Goal: Book appointment/travel/reservation

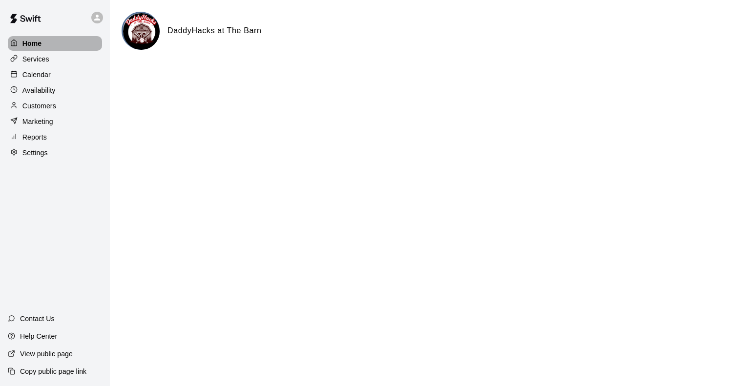
click at [27, 42] on p "Home" at bounding box center [32, 44] width 20 height 10
click at [44, 74] on p "Calendar" at bounding box center [36, 75] width 28 height 10
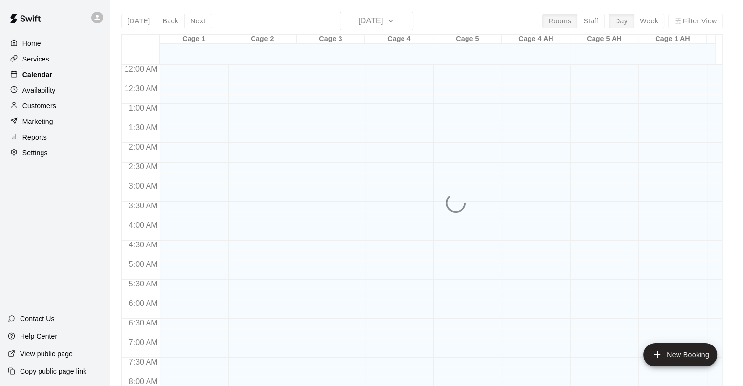
scroll to position [415, 0]
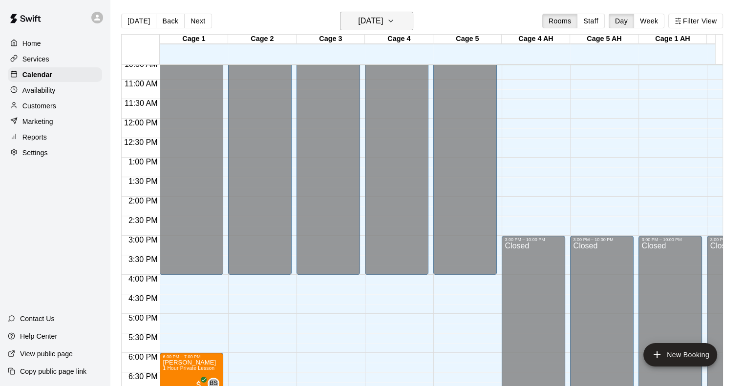
click at [383, 22] on h6 "[DATE]" at bounding box center [370, 21] width 25 height 14
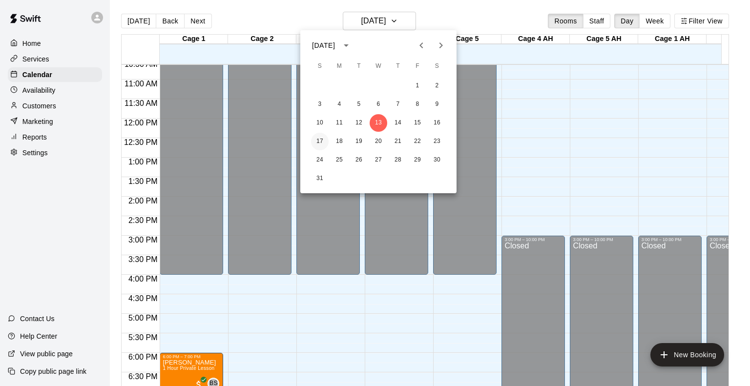
click at [318, 142] on button "17" at bounding box center [320, 142] width 18 height 18
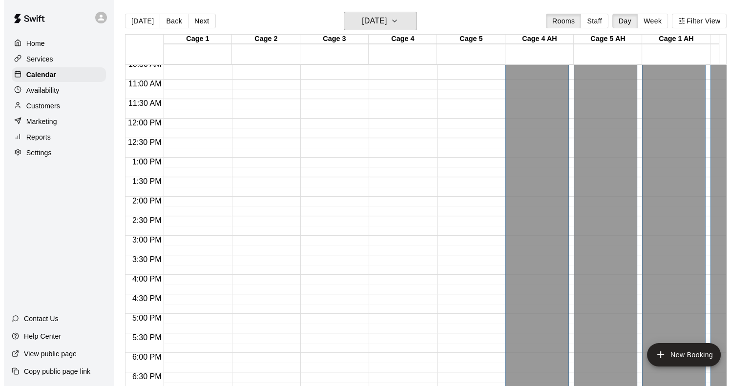
scroll to position [366, 0]
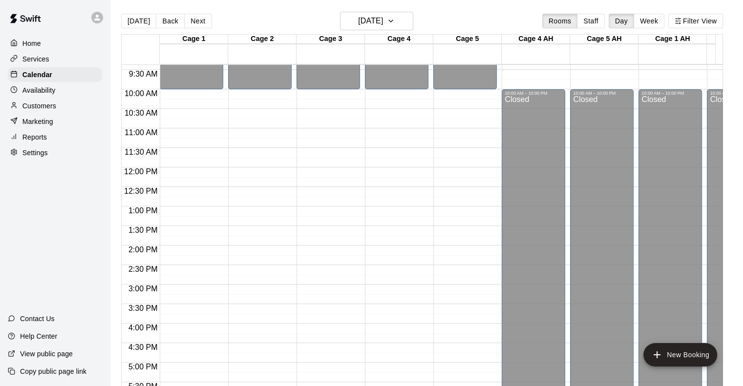
click at [186, 198] on div "12:00 AM – 10:00 AM Closed 10:00 PM – 11:59 PM Closed" at bounding box center [191, 167] width 63 height 937
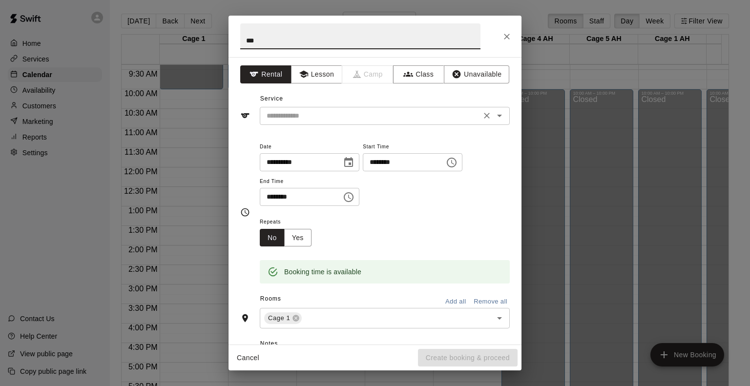
click at [340, 123] on div "​" at bounding box center [385, 116] width 250 height 18
type input "***"
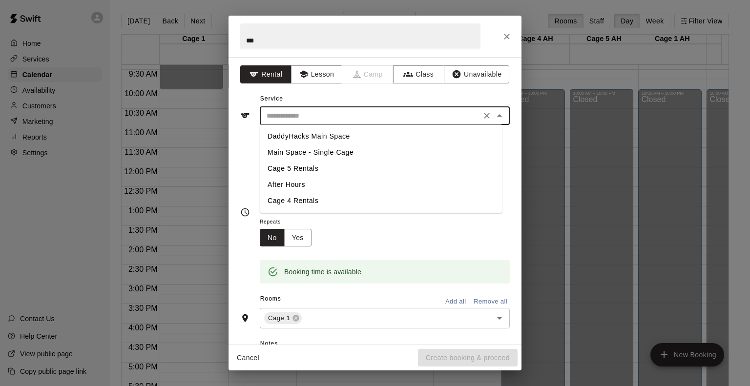
click at [320, 135] on li "DaddyHacks Main Space" at bounding box center [381, 136] width 243 height 16
type input "**********"
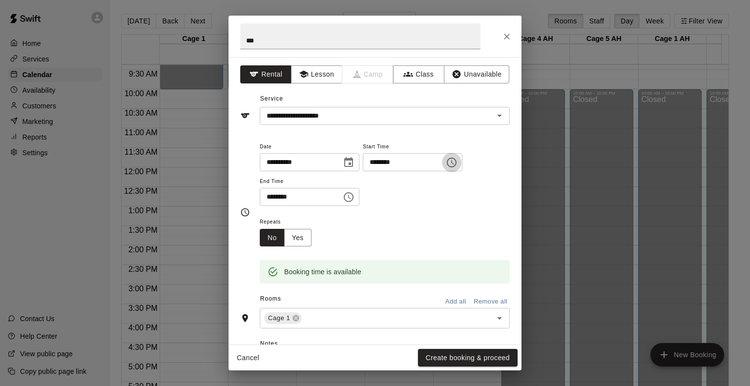
click at [457, 162] on icon "Choose time, selected time is 12:45 PM" at bounding box center [452, 163] width 12 height 12
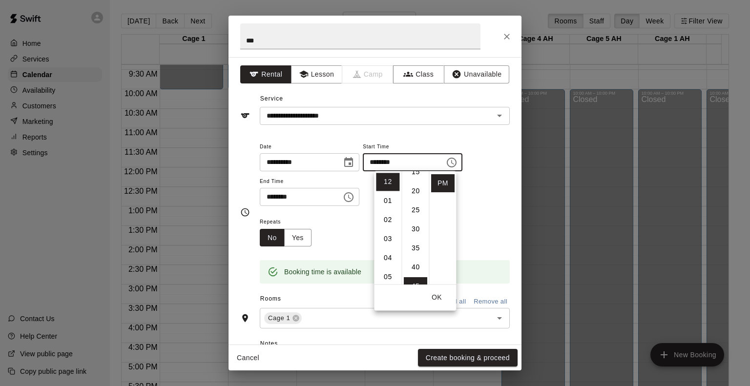
scroll to position [0, 0]
click at [414, 183] on li "00" at bounding box center [415, 182] width 23 height 18
type input "********"
click at [354, 197] on icon "Choose time, selected time is 1:15 PM" at bounding box center [349, 197] width 12 height 12
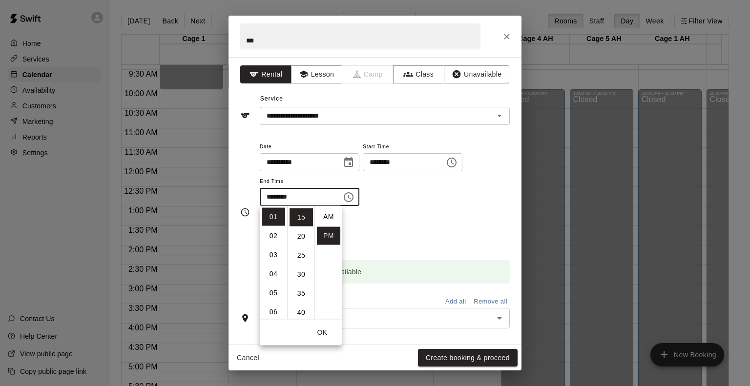
scroll to position [18, 0]
click at [300, 226] on li "30" at bounding box center [301, 226] width 23 height 18
type input "********"
click at [429, 207] on div "**********" at bounding box center [385, 179] width 250 height 76
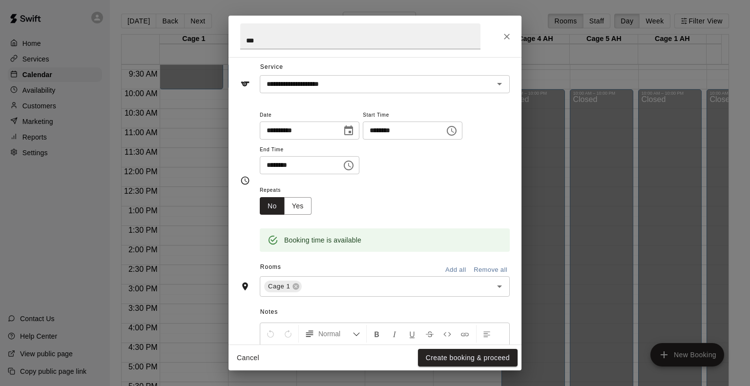
scroll to position [49, 0]
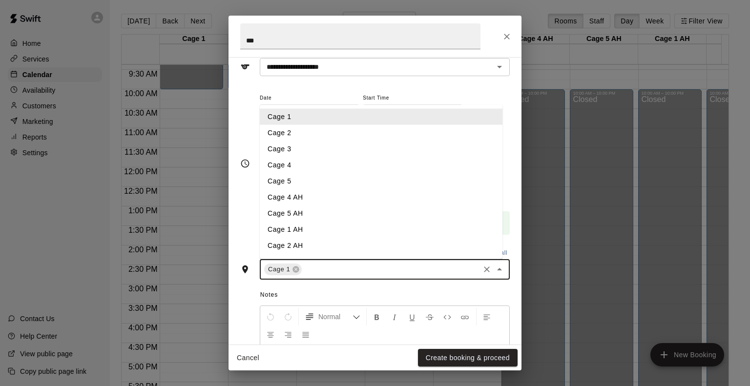
click at [395, 271] on input "text" at bounding box center [390, 270] width 175 height 12
click at [294, 131] on li "Cage 2" at bounding box center [381, 133] width 243 height 16
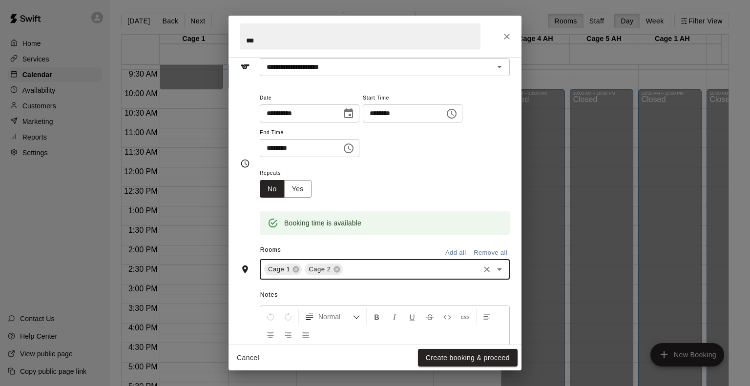
click at [369, 277] on div "Cage 1 Cage 2 ​" at bounding box center [385, 269] width 250 height 21
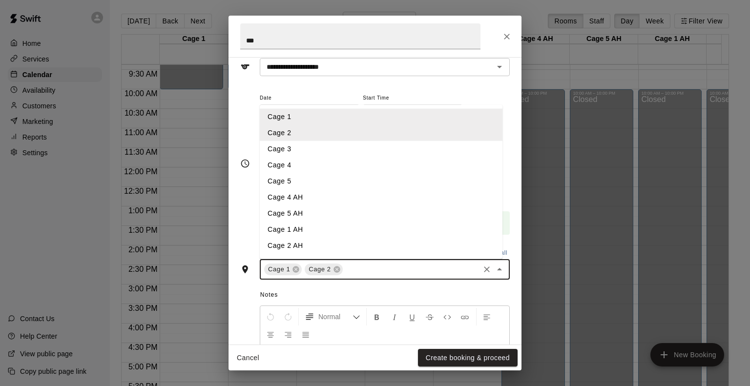
drag, startPoint x: 299, startPoint y: 149, endPoint x: 320, endPoint y: 171, distance: 30.4
click at [300, 149] on li "Cage 3" at bounding box center [381, 149] width 243 height 16
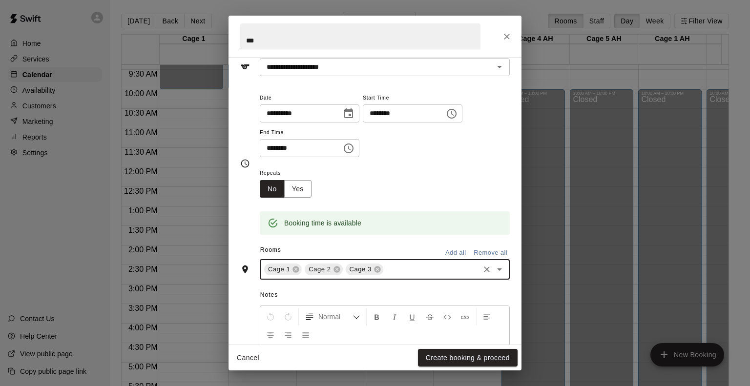
click at [412, 273] on input "text" at bounding box center [431, 270] width 93 height 12
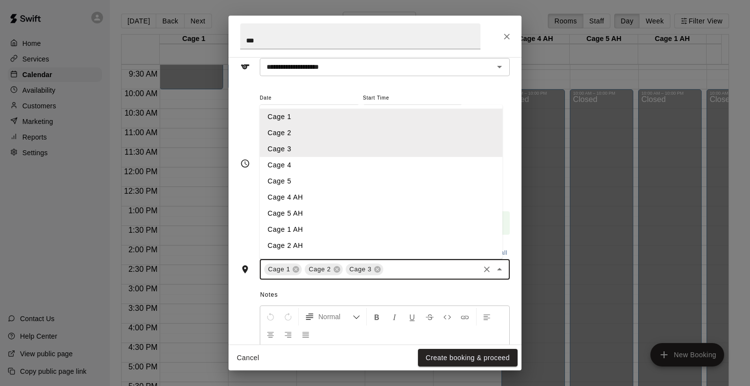
click at [294, 169] on li "Cage 4" at bounding box center [381, 165] width 243 height 16
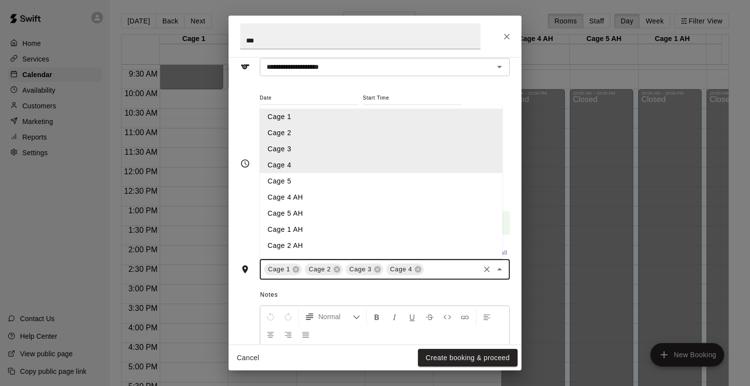
drag, startPoint x: 439, startPoint y: 269, endPoint x: 427, endPoint y: 269, distance: 12.2
click at [439, 269] on input "text" at bounding box center [451, 270] width 53 height 12
click at [292, 182] on li "Cage 5" at bounding box center [381, 181] width 243 height 16
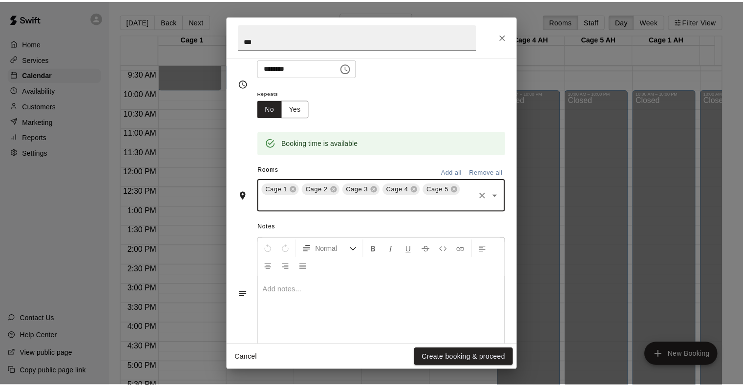
scroll to position [146, 0]
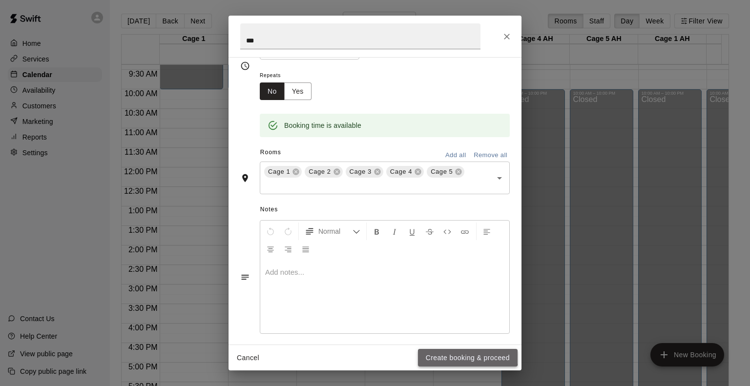
click at [468, 354] on button "Create booking & proceed" at bounding box center [468, 358] width 100 height 18
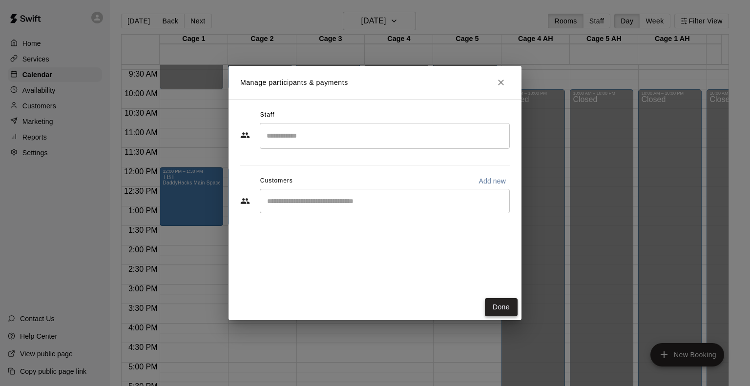
click at [504, 308] on button "Done" at bounding box center [501, 307] width 33 height 18
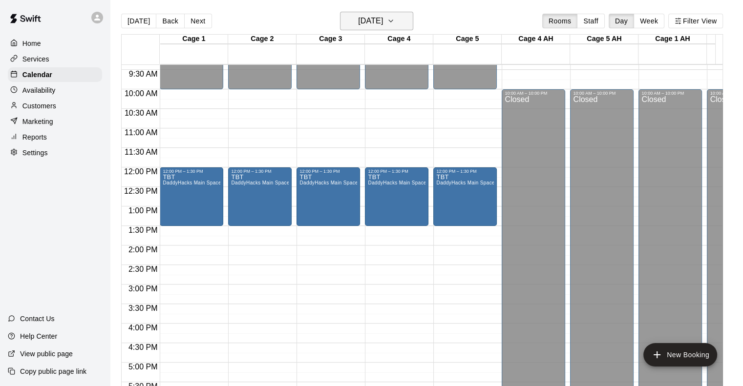
click at [383, 19] on h6 "[DATE]" at bounding box center [370, 21] width 25 height 14
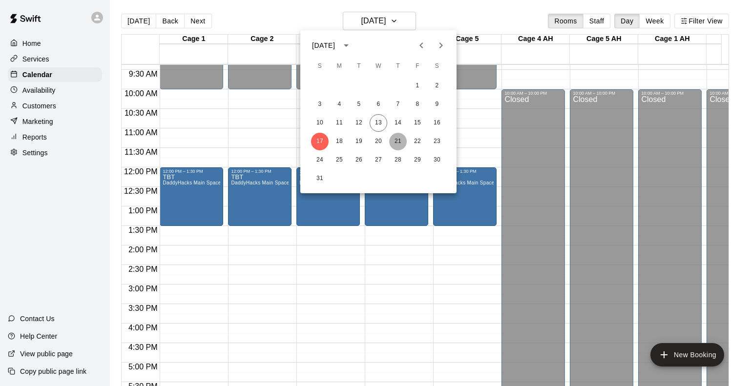
click at [398, 144] on button "21" at bounding box center [398, 142] width 18 height 18
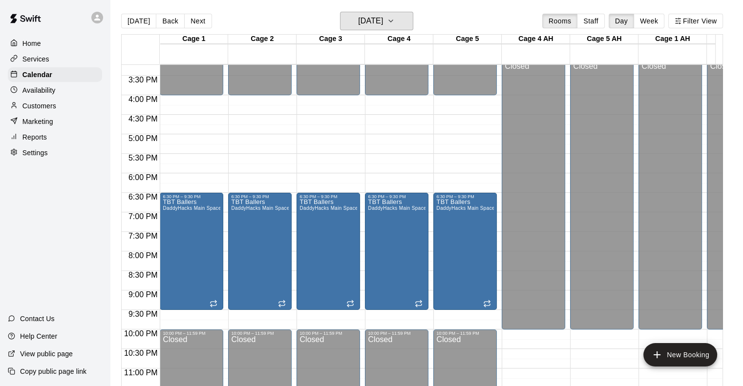
scroll to position [612, 0]
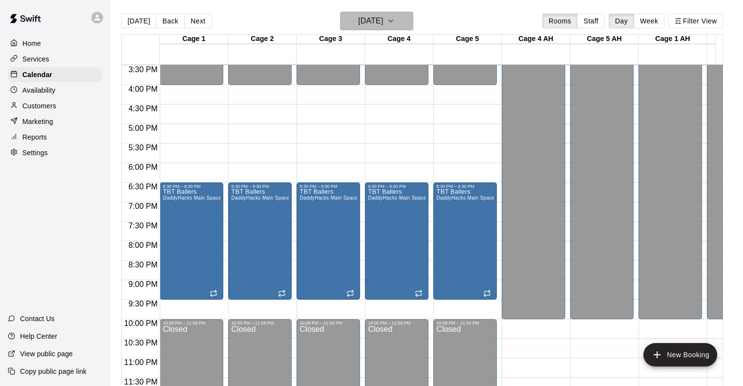
click at [383, 15] on h6 "[DATE]" at bounding box center [370, 21] width 25 height 14
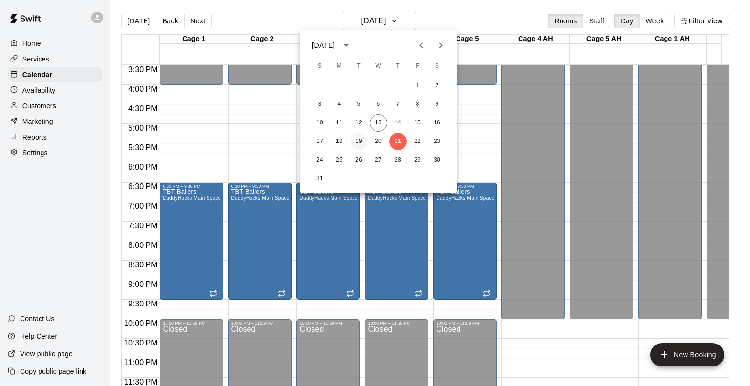
click at [362, 143] on button "19" at bounding box center [359, 142] width 18 height 18
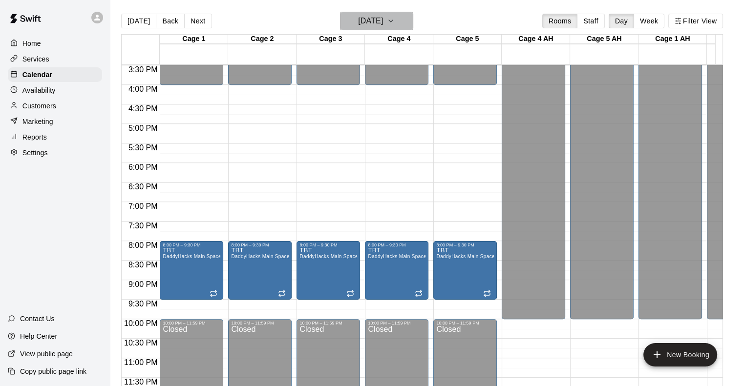
click at [402, 20] on button "[DATE]" at bounding box center [376, 21] width 73 height 19
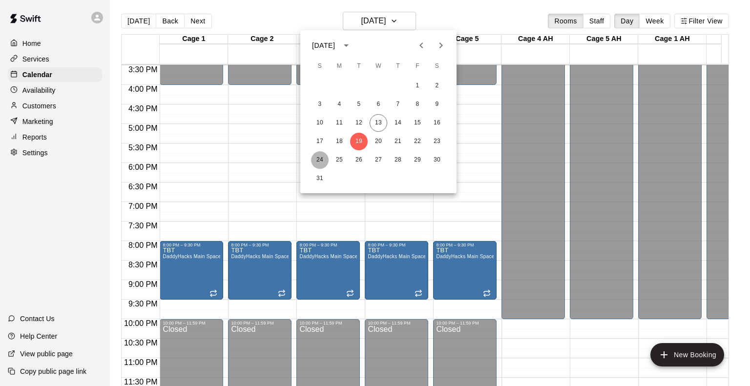
click at [320, 162] on button "24" at bounding box center [320, 160] width 18 height 18
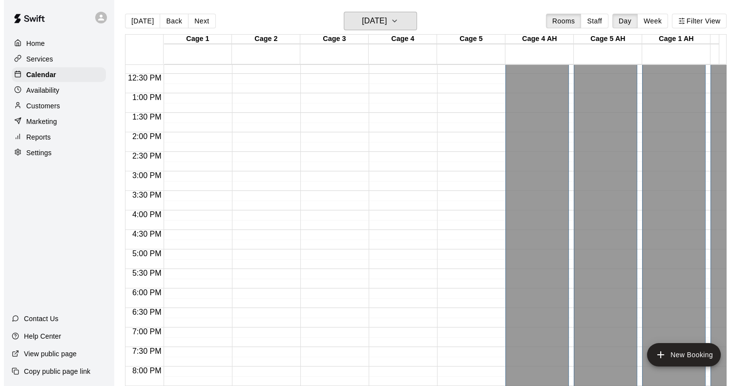
scroll to position [465, 0]
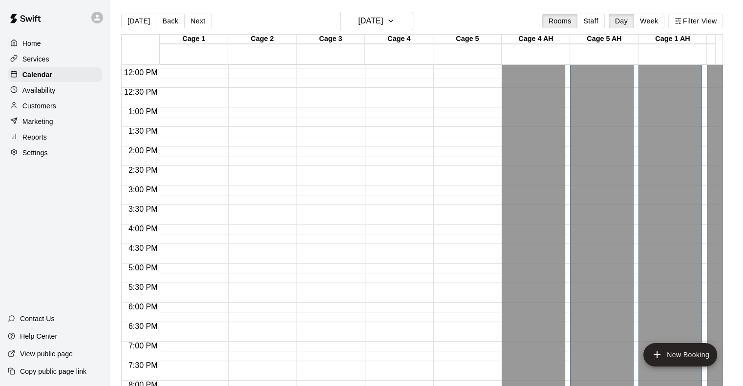
click at [191, 78] on div "12:00 AM – 10:00 AM Closed 10:00 PM – 11:59 PM Closed" at bounding box center [191, 68] width 63 height 937
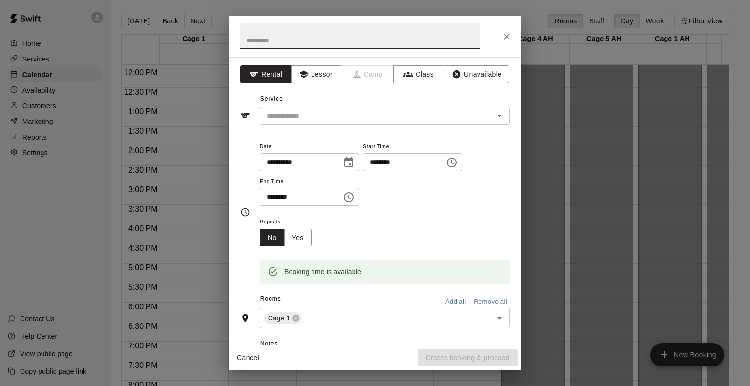
click at [292, 37] on input "text" at bounding box center [360, 36] width 240 height 26
click at [339, 108] on div "​" at bounding box center [385, 116] width 250 height 18
type input "***"
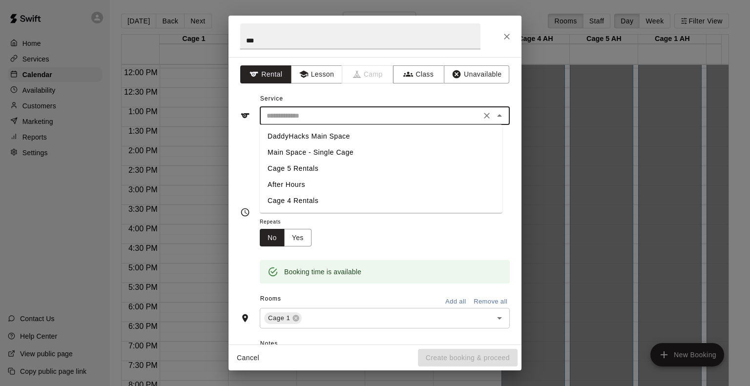
click at [323, 132] on li "DaddyHacks Main Space" at bounding box center [381, 136] width 243 height 16
type input "**********"
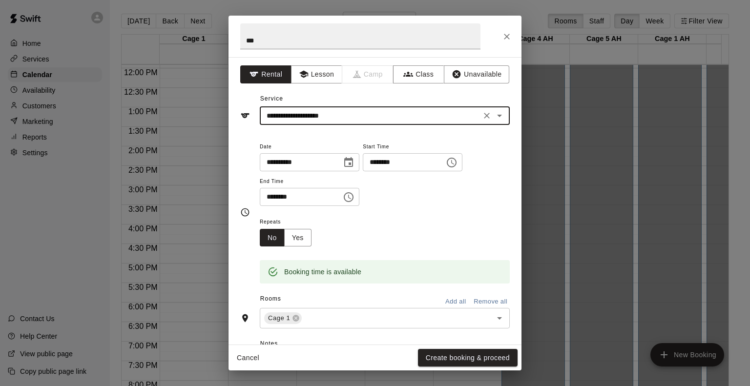
click at [354, 195] on icon "Choose time, selected time is 12:30 PM" at bounding box center [349, 197] width 12 height 12
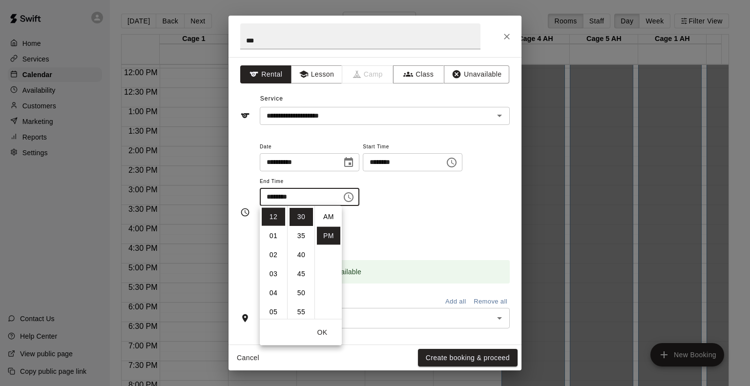
scroll to position [18, 0]
click at [273, 233] on li "01" at bounding box center [273, 236] width 23 height 18
type input "********"
click at [419, 216] on div "Repeats No Yes" at bounding box center [385, 231] width 250 height 31
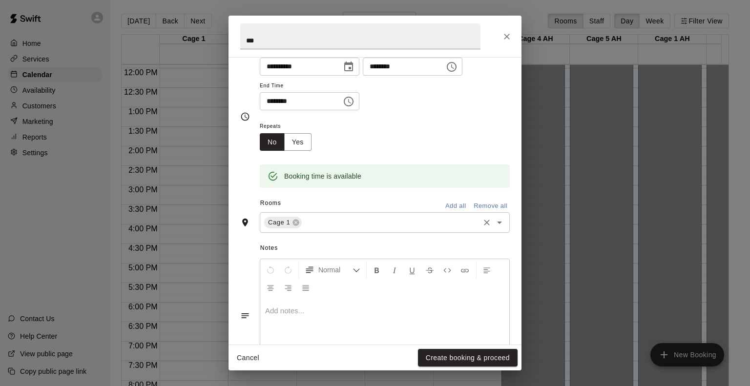
scroll to position [98, 0]
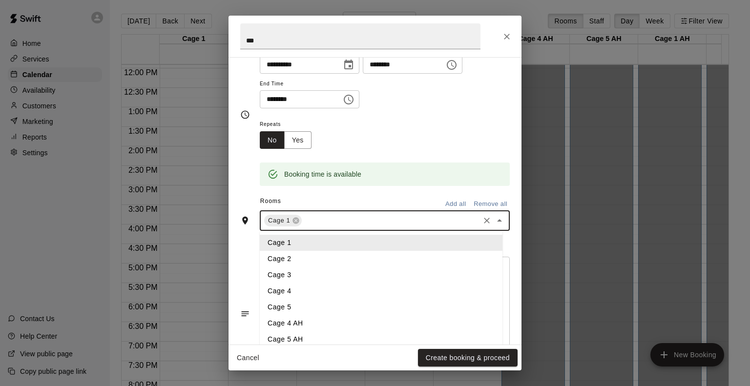
click at [369, 220] on input "text" at bounding box center [390, 221] width 175 height 12
drag, startPoint x: 318, startPoint y: 258, endPoint x: 343, endPoint y: 233, distance: 35.6
click at [319, 257] on li "Cage 2" at bounding box center [381, 259] width 243 height 16
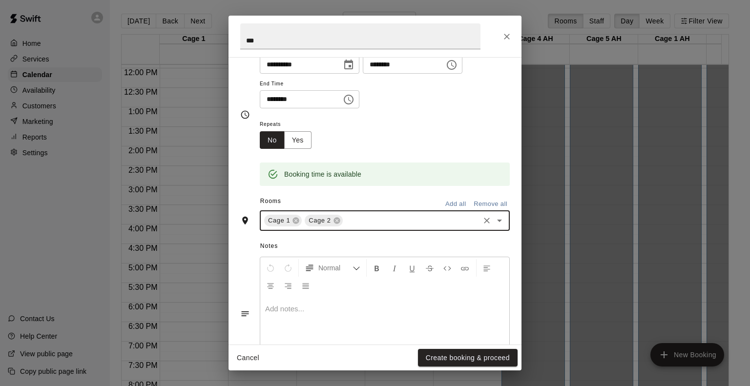
click at [367, 215] on input "text" at bounding box center [411, 221] width 134 height 12
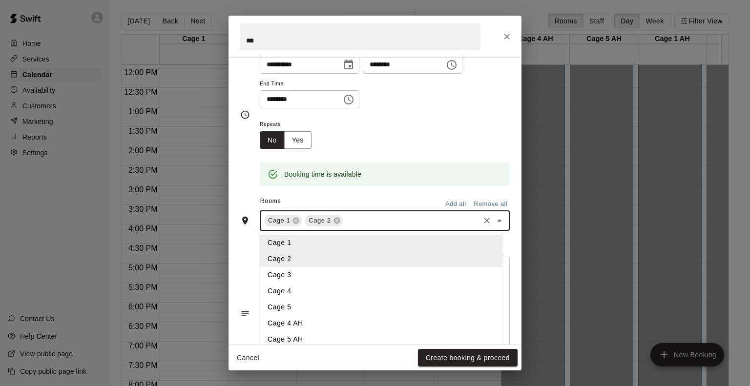
drag, startPoint x: 285, startPoint y: 276, endPoint x: 364, endPoint y: 246, distance: 84.2
click at [286, 275] on li "Cage 3" at bounding box center [381, 275] width 243 height 16
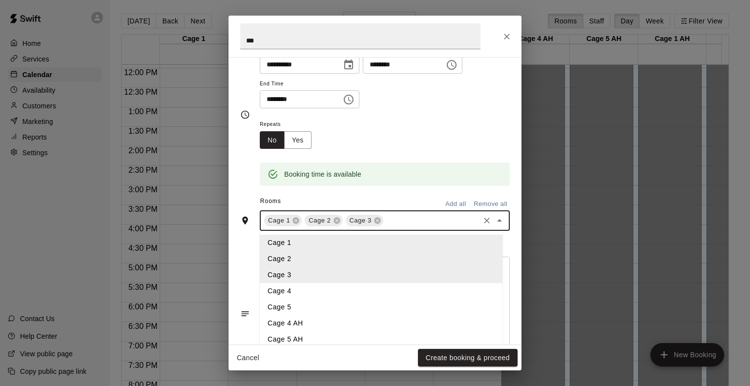
drag, startPoint x: 396, startPoint y: 224, endPoint x: 332, endPoint y: 244, distance: 67.2
click at [396, 224] on input "text" at bounding box center [431, 221] width 93 height 12
click at [289, 286] on li "Cage 4" at bounding box center [381, 291] width 243 height 16
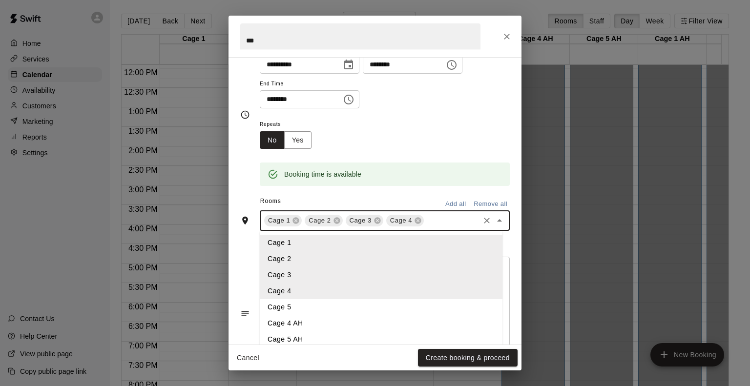
click at [438, 224] on input "text" at bounding box center [451, 221] width 53 height 12
click at [295, 302] on li "Cage 5" at bounding box center [381, 307] width 243 height 16
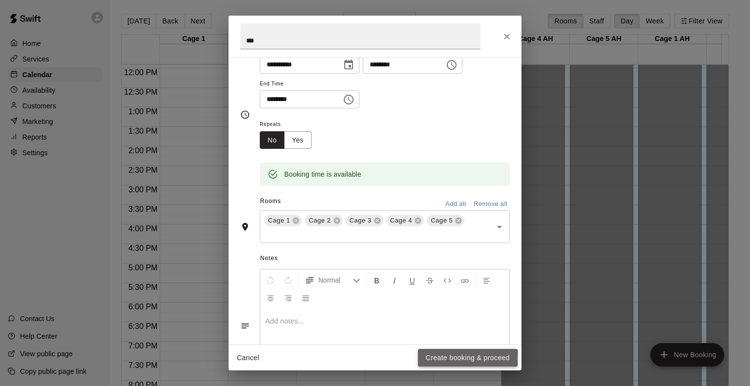
click at [456, 359] on button "Create booking & proceed" at bounding box center [468, 358] width 100 height 18
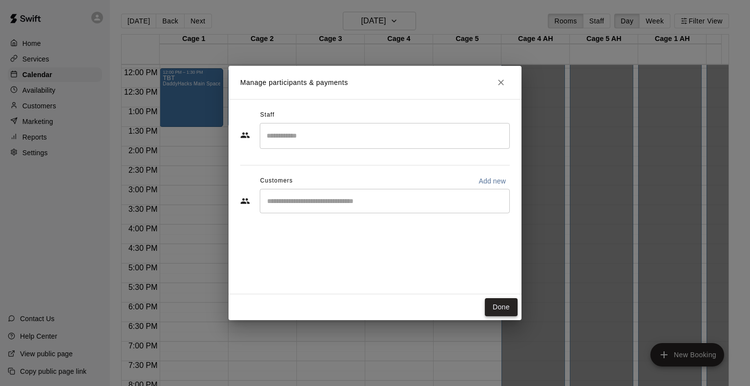
click at [491, 304] on button "Done" at bounding box center [501, 307] width 33 height 18
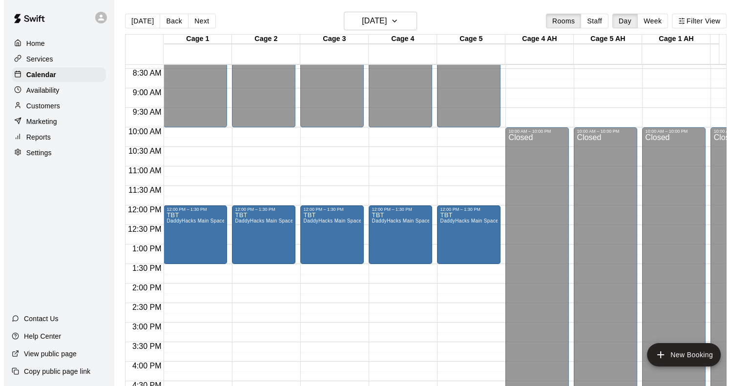
scroll to position [319, 0]
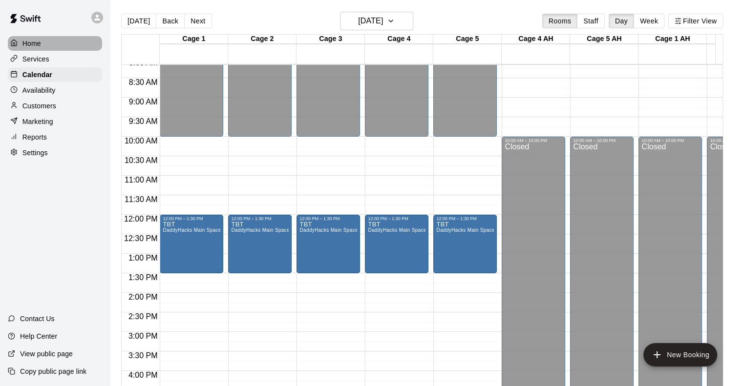
click at [37, 42] on p "Home" at bounding box center [31, 44] width 19 height 10
